Goal: Task Accomplishment & Management: Manage account settings

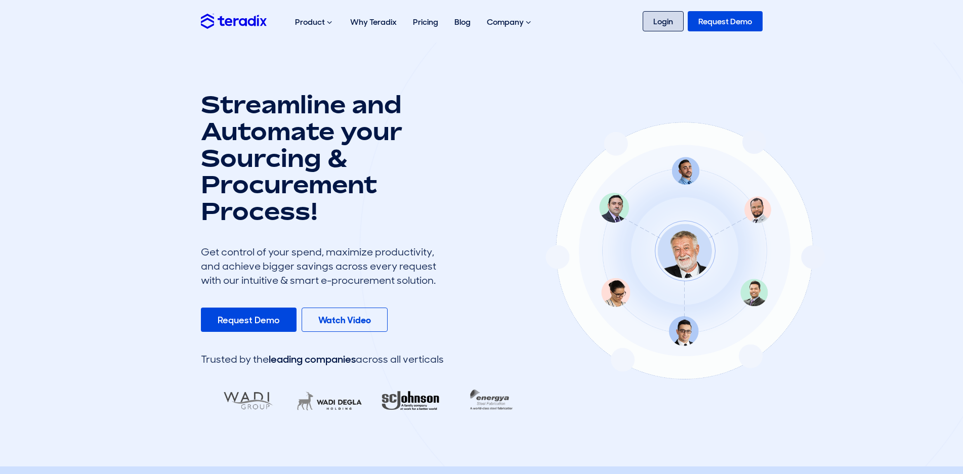
click at [659, 21] on link "Login" at bounding box center [663, 21] width 41 height 20
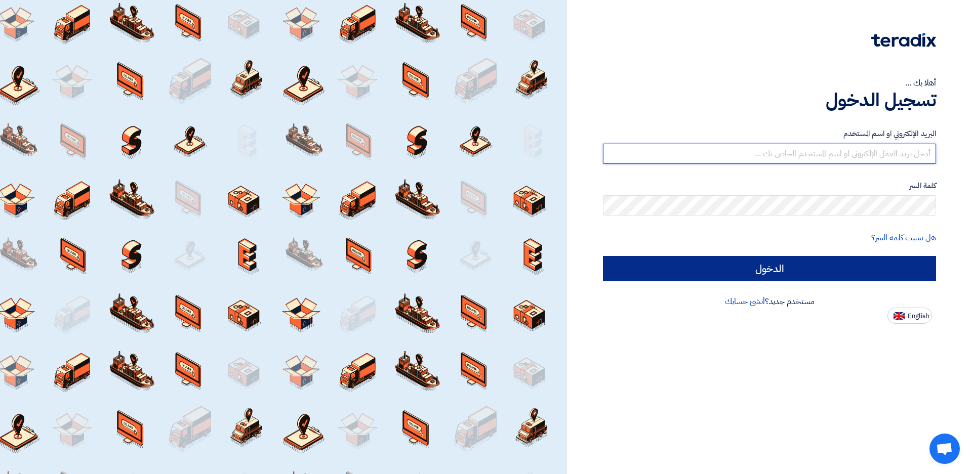
type input "[EMAIL_ADDRESS][DOMAIN_NAME]"
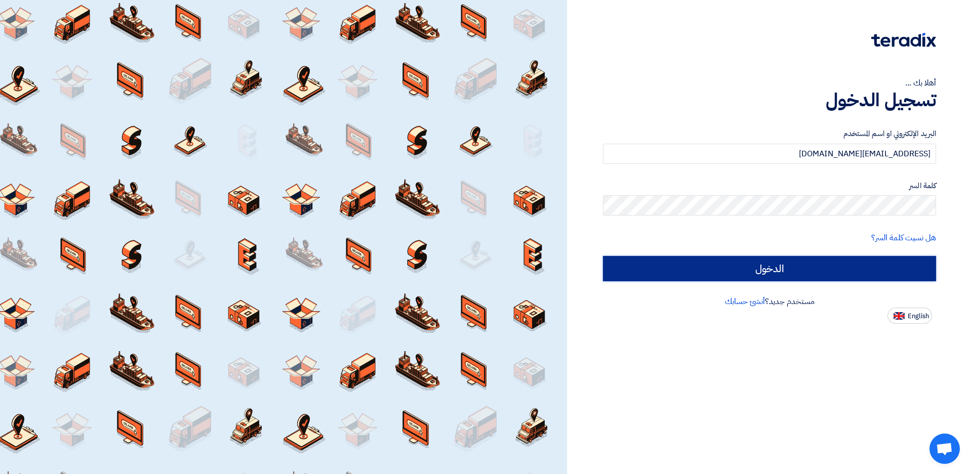
click at [789, 268] on input "الدخول" at bounding box center [769, 268] width 333 height 25
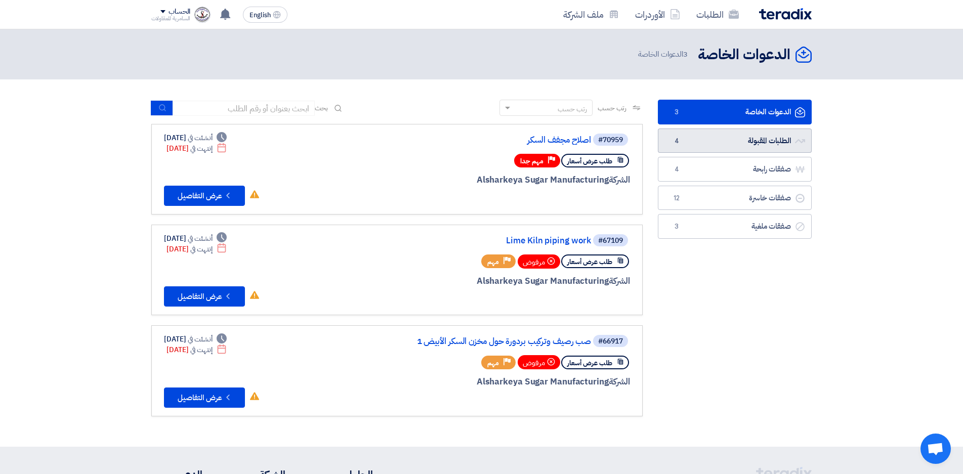
click at [764, 145] on link "الطلبات المقبولة الطلبات المقبولة 4" at bounding box center [735, 141] width 154 height 25
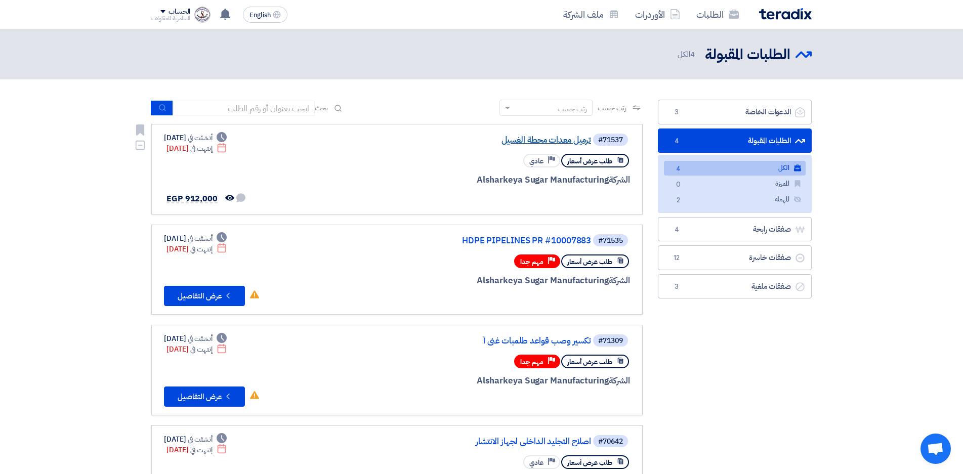
click at [551, 141] on link "ترميل معدات محطة الغسيل" at bounding box center [490, 140] width 203 height 9
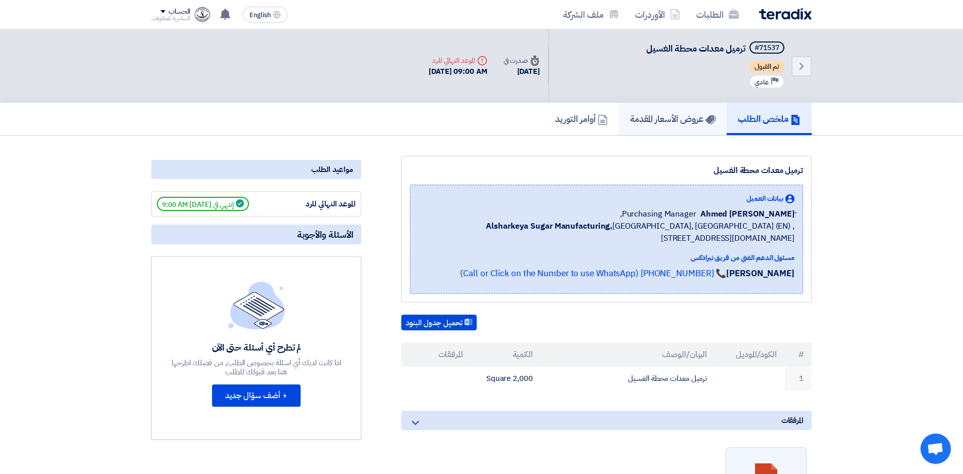
click at [644, 120] on h5 "عروض الأسعار المقدمة" at bounding box center [673, 119] width 86 height 12
